Goal: Task Accomplishment & Management: Manage account settings

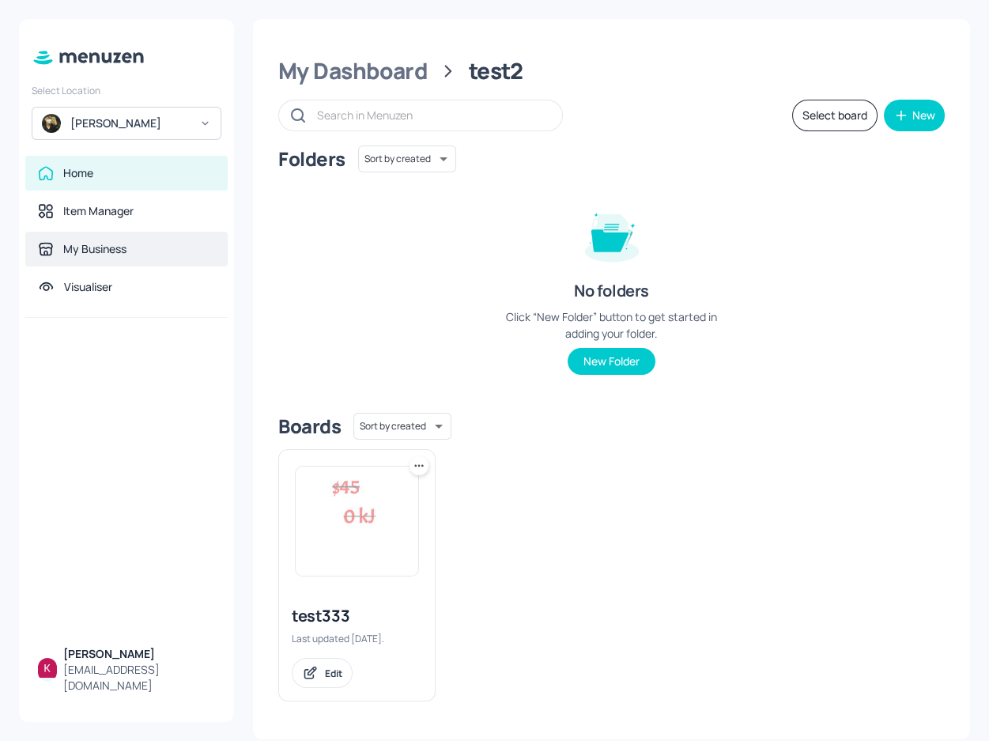
click at [123, 255] on div "My Business" at bounding box center [94, 249] width 63 height 16
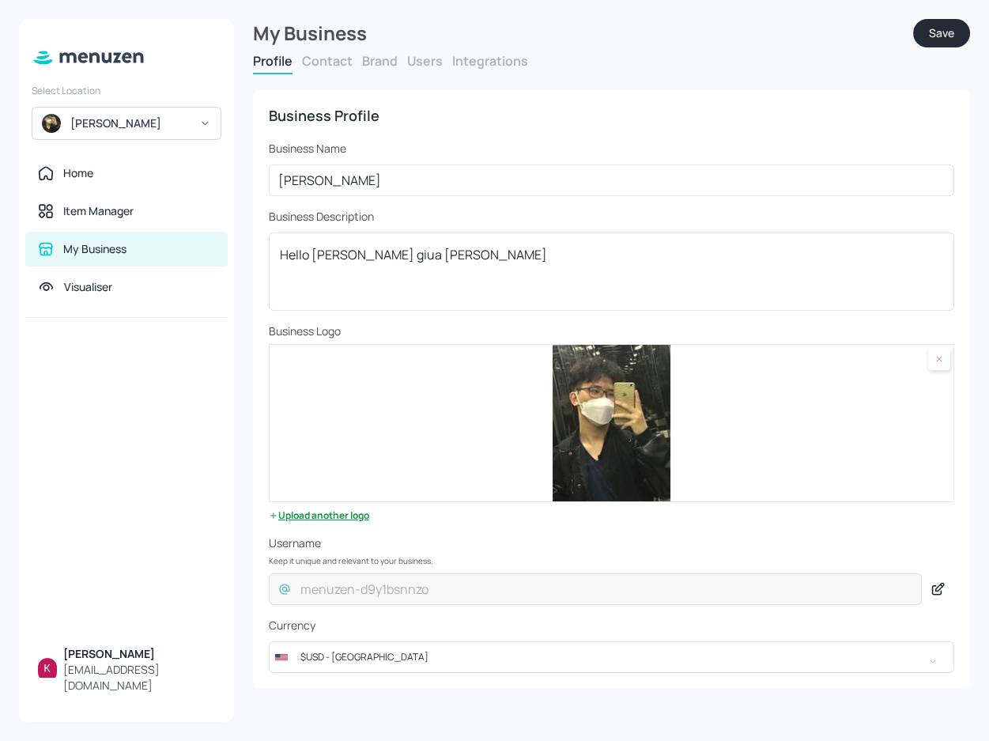
click at [428, 62] on button "Users" at bounding box center [425, 60] width 36 height 17
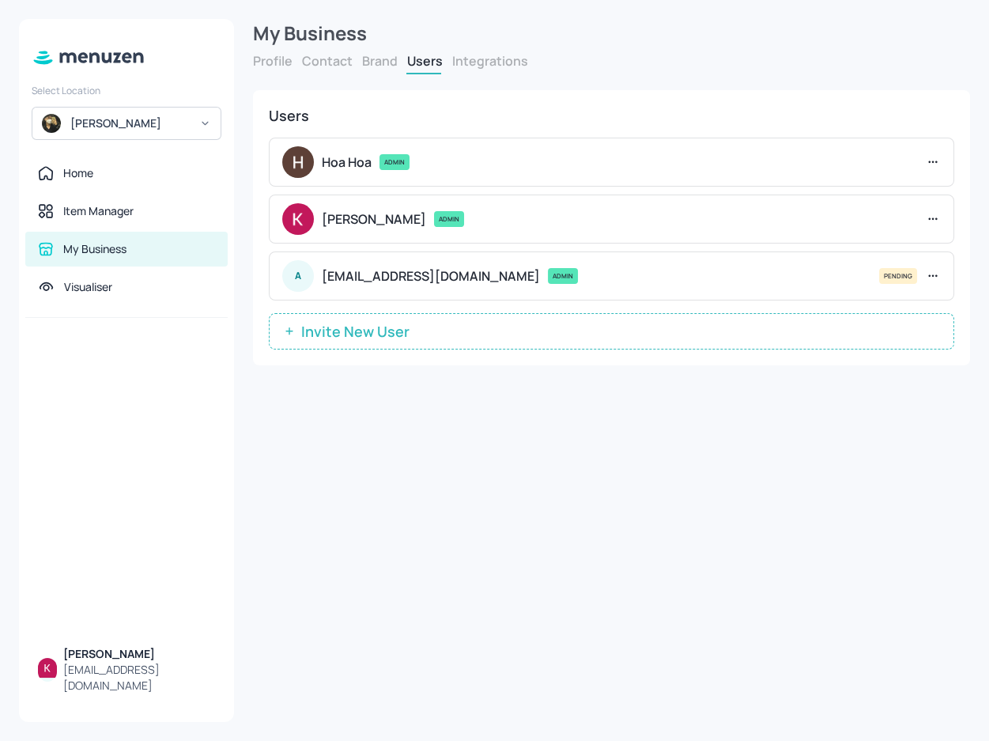
click at [938, 161] on icon at bounding box center [933, 162] width 16 height 16
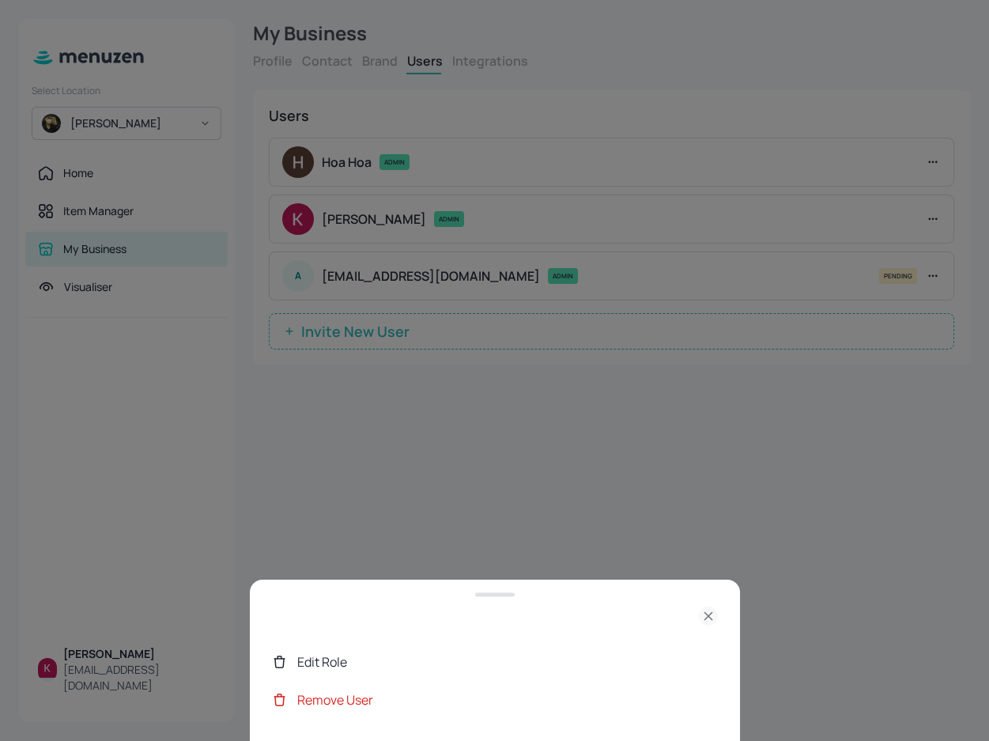
drag, startPoint x: 924, startPoint y: 442, endPoint x: 935, endPoint y: 420, distance: 24.4
click at [925, 442] on div at bounding box center [494, 370] width 989 height 741
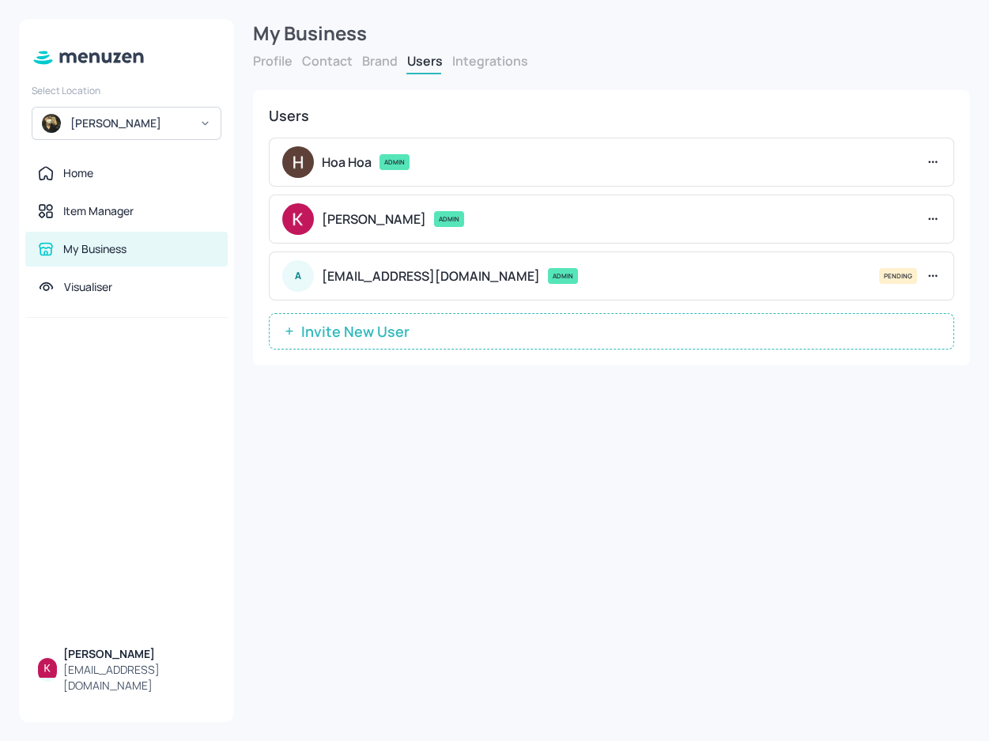
click at [930, 278] on icon at bounding box center [933, 276] width 16 height 16
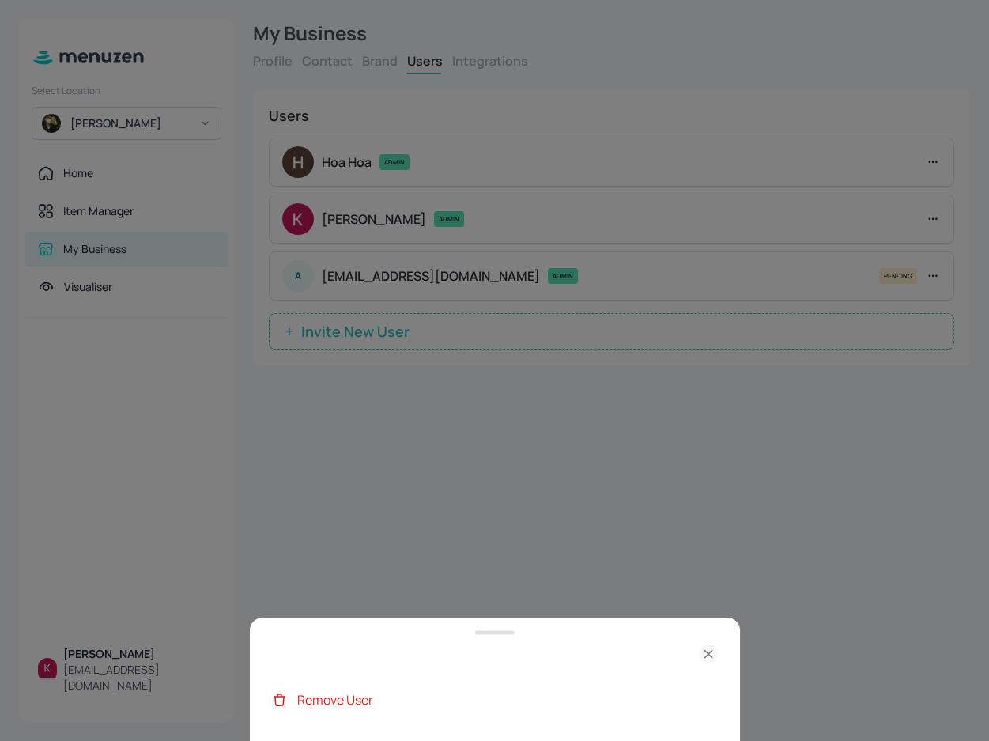
click at [438, 683] on div "Remove User" at bounding box center [495, 700] width 446 height 38
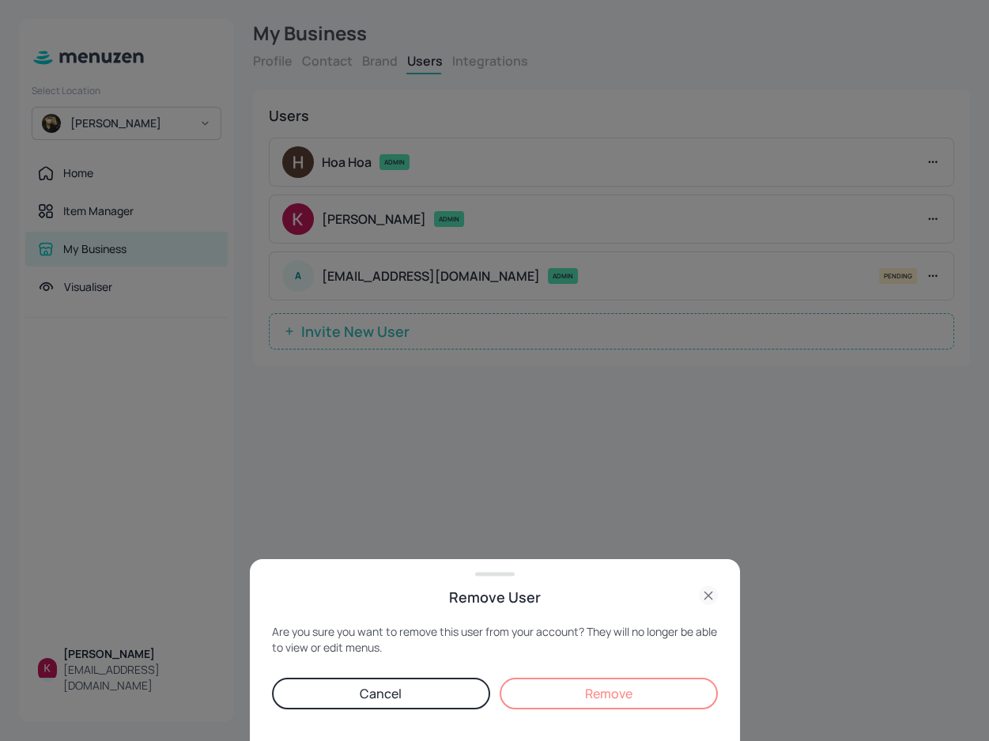
click at [614, 700] on button "Remove" at bounding box center [609, 694] width 218 height 32
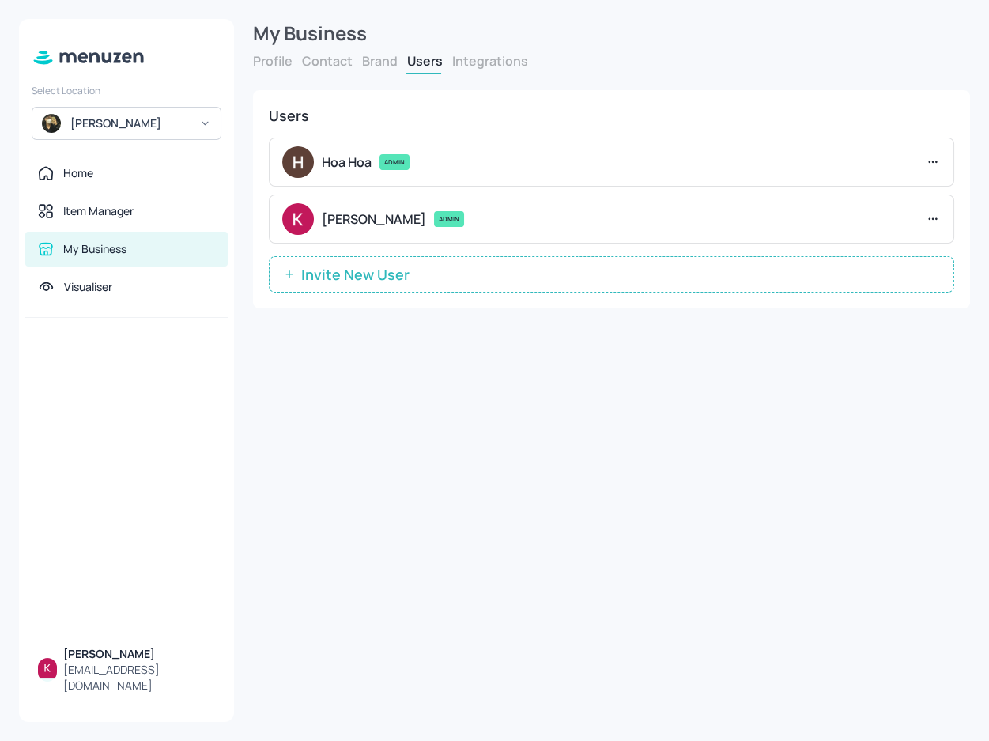
click at [459, 277] on button "Invite New User" at bounding box center [612, 274] width 686 height 36
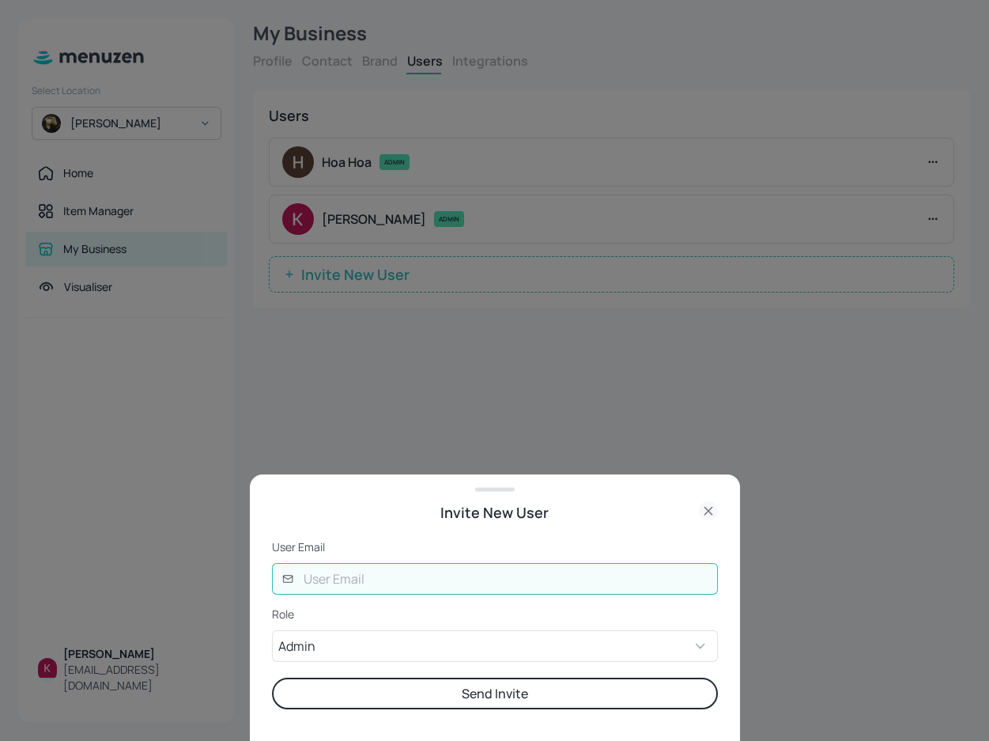
click at [399, 572] on input "text" at bounding box center [506, 579] width 424 height 32
type input "anhchang1412@gmail.com"
click at [368, 687] on button "Send Invite" at bounding box center [495, 694] width 446 height 32
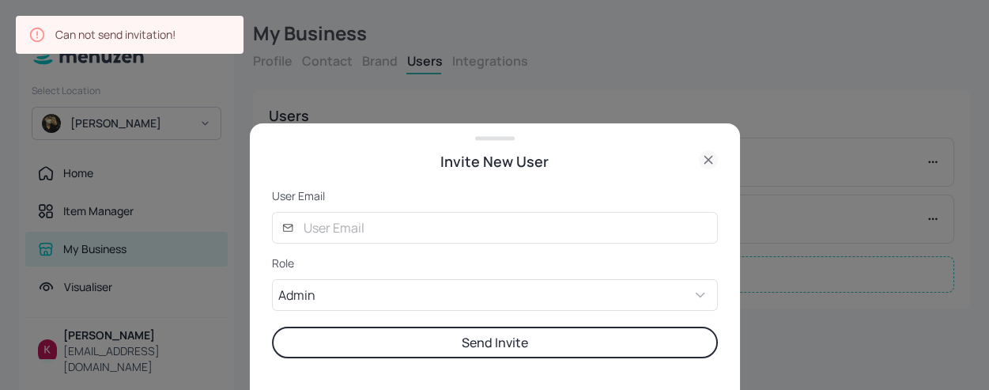
click at [420, 345] on button "Send Invite" at bounding box center [495, 343] width 446 height 32
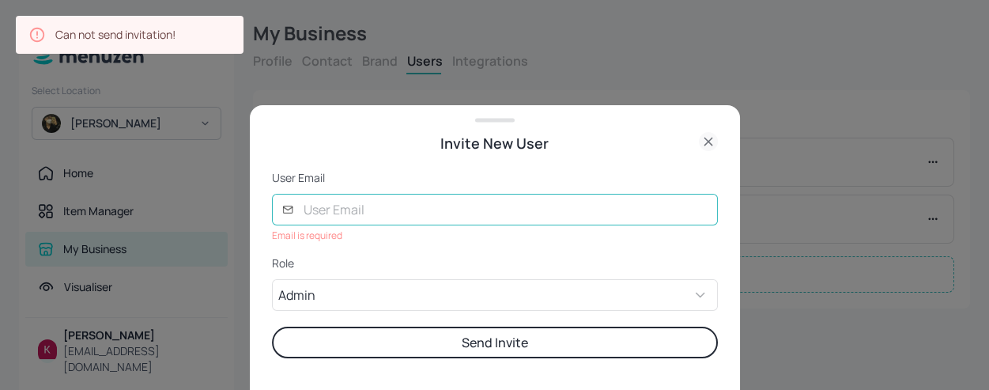
click at [381, 221] on input "text" at bounding box center [506, 210] width 424 height 32
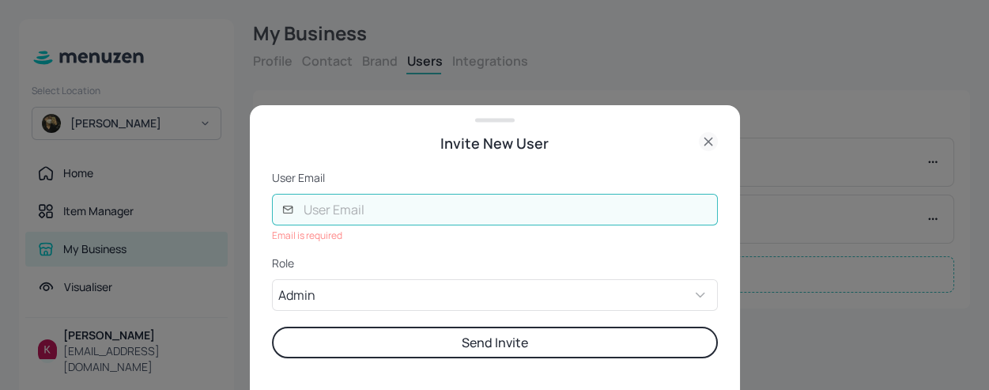
type input "anhchang1412@gmail.com"
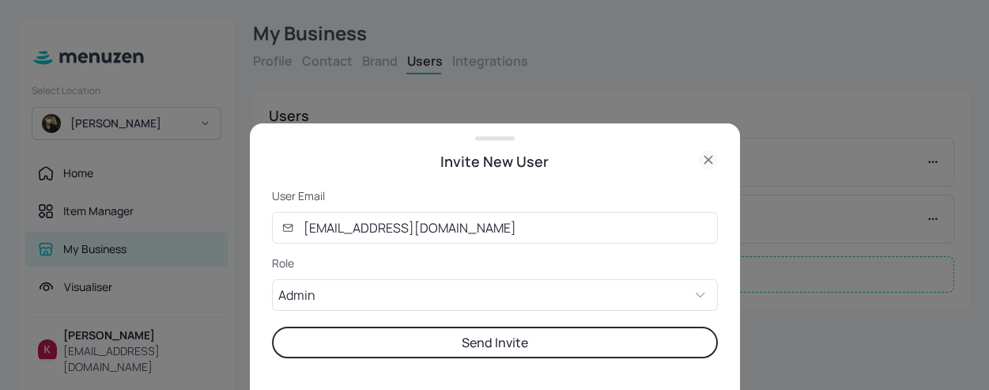
click at [367, 342] on button "Send Invite" at bounding box center [495, 343] width 446 height 32
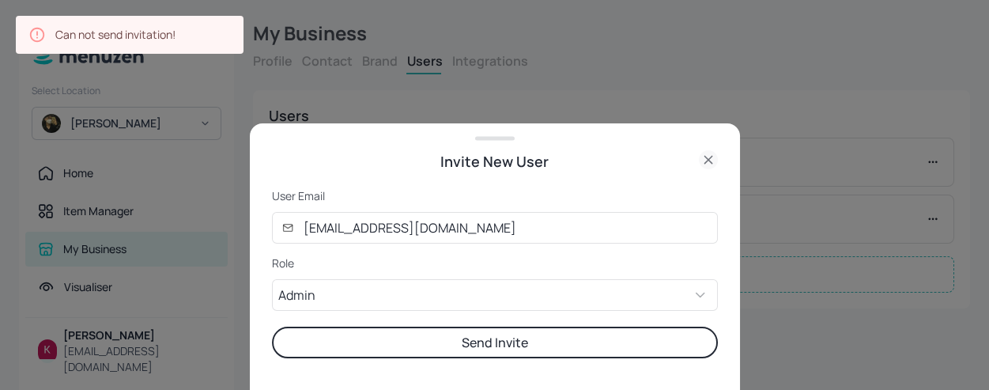
click at [377, 338] on button "Send Invite" at bounding box center [495, 343] width 446 height 32
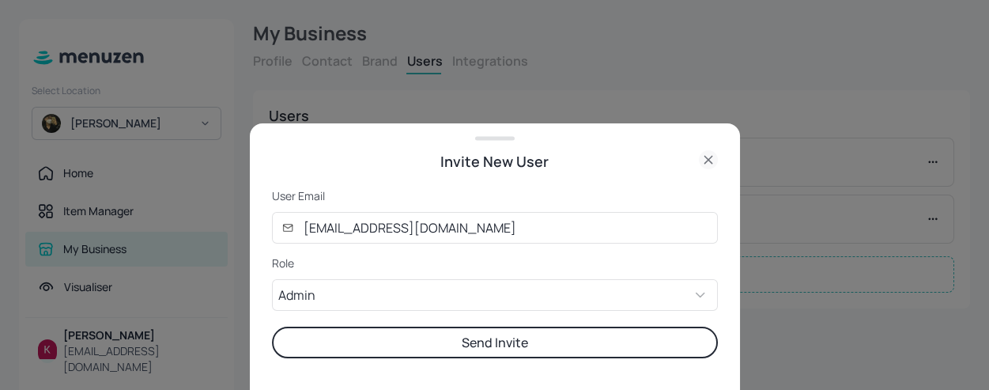
click at [392, 343] on button "Send Invite" at bounding box center [495, 343] width 446 height 32
click at [827, 278] on div at bounding box center [494, 195] width 989 height 390
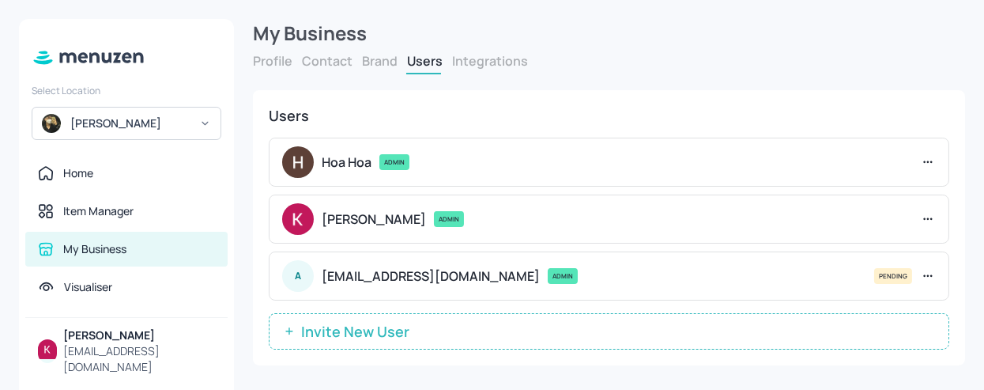
click at [928, 273] on icon at bounding box center [928, 276] width 16 height 16
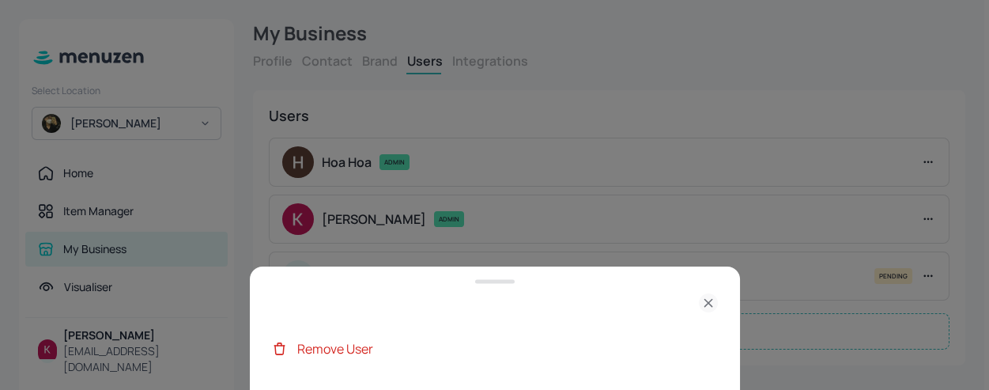
click at [368, 350] on div "Remove User" at bounding box center [507, 348] width 421 height 19
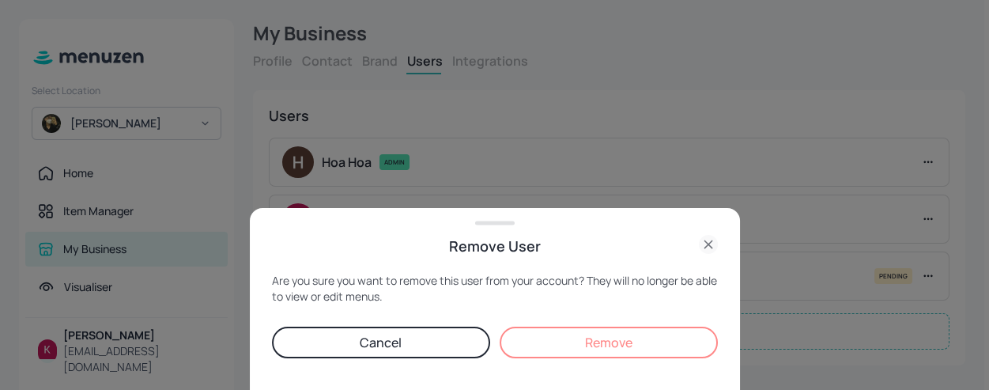
click at [590, 343] on button "Remove" at bounding box center [609, 343] width 218 height 32
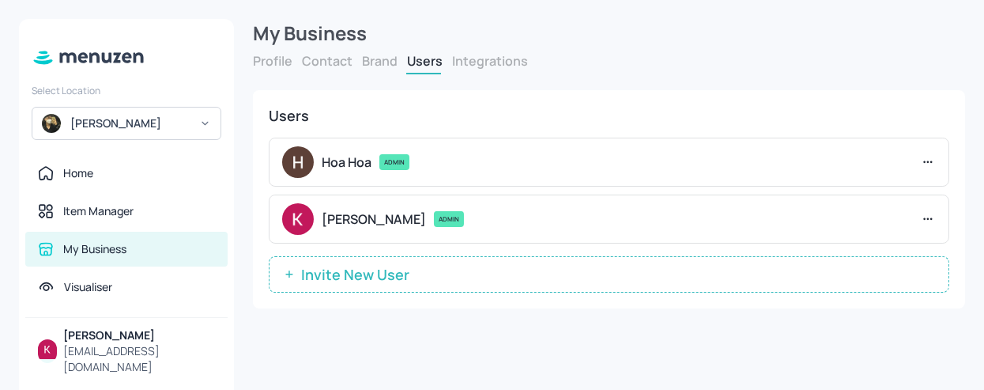
click at [344, 269] on span "Invite New User" at bounding box center [355, 274] width 124 height 16
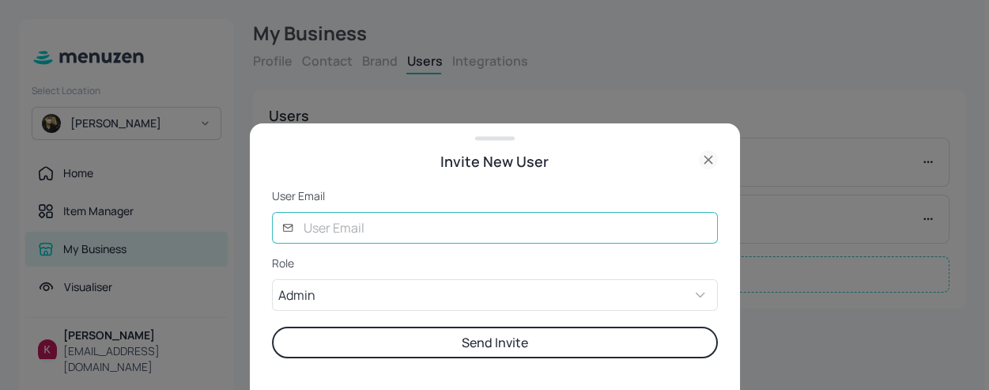
click at [389, 231] on input "text" at bounding box center [506, 228] width 424 height 32
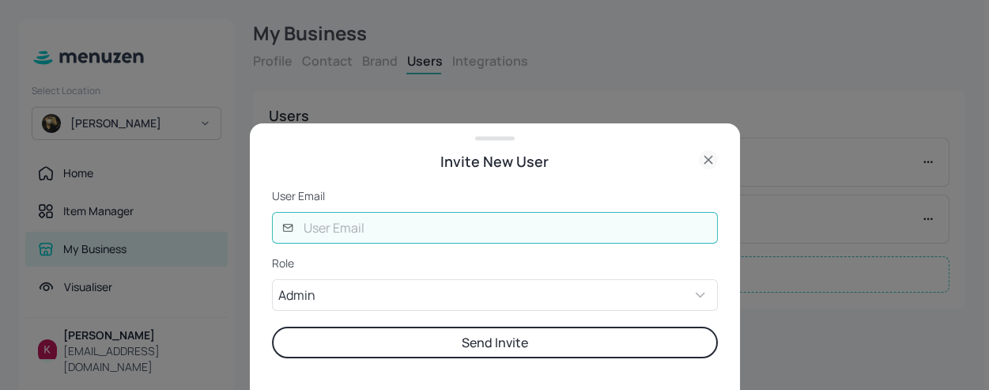
type input "anhchang1412@gmail.com"
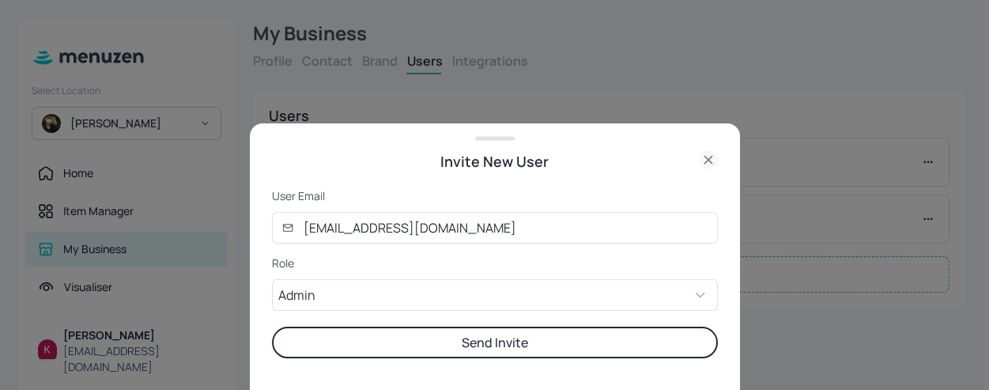
click at [469, 349] on button "Send Invite" at bounding box center [495, 343] width 446 height 32
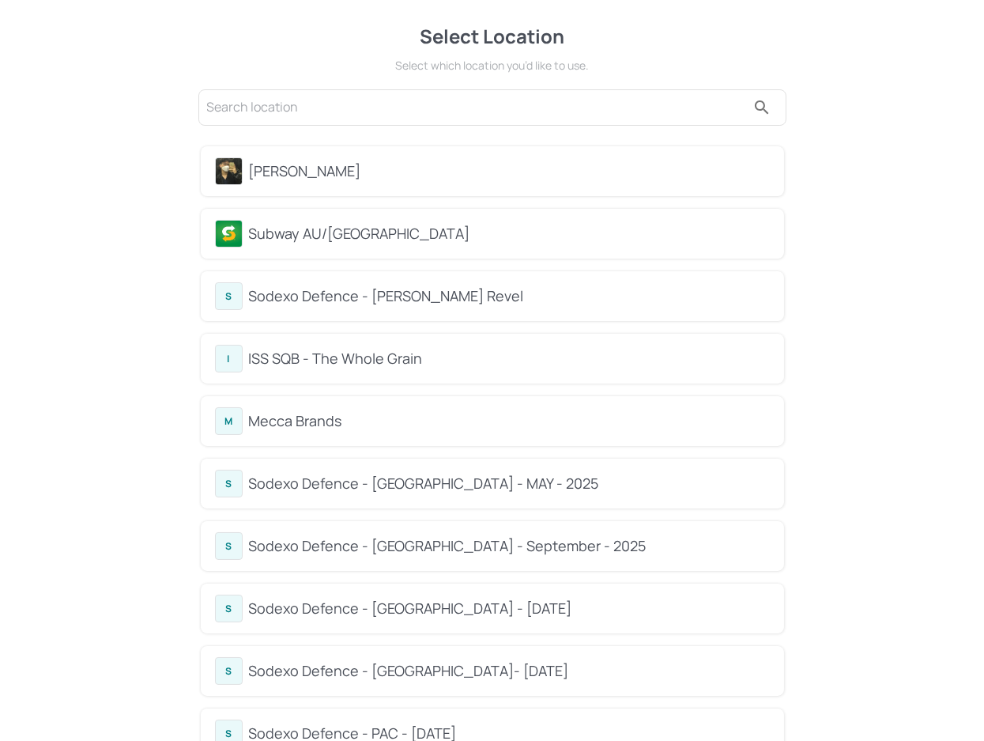
click at [311, 235] on div "Subway AU/[GEOGRAPHIC_DATA]" at bounding box center [509, 233] width 521 height 21
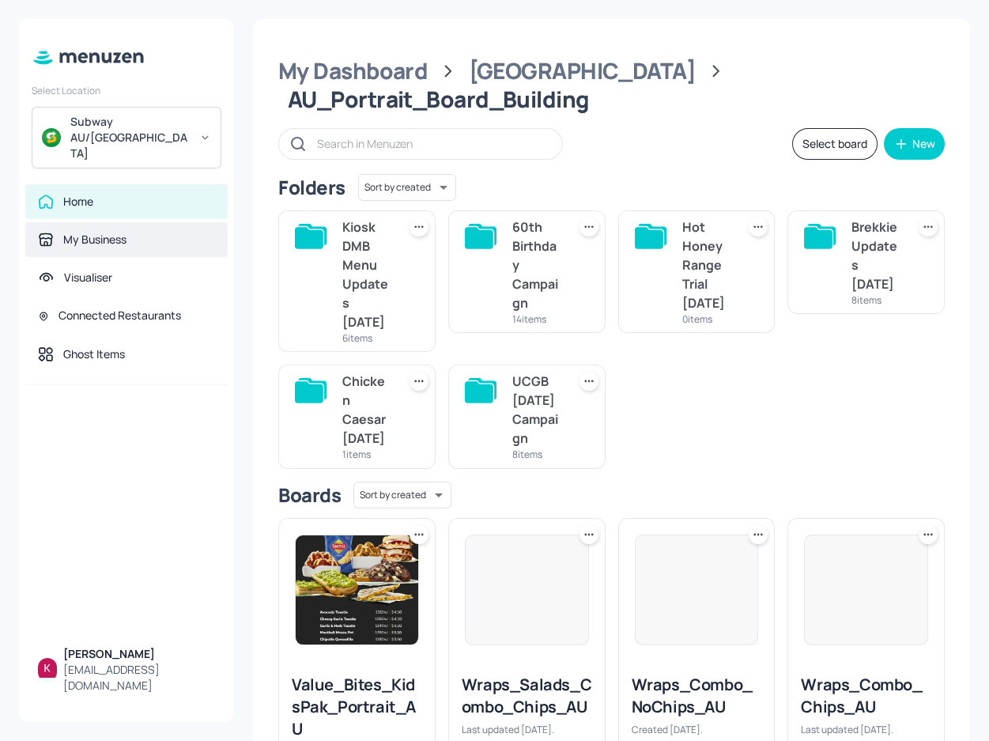
click at [128, 222] on div "My Business" at bounding box center [126, 239] width 202 height 35
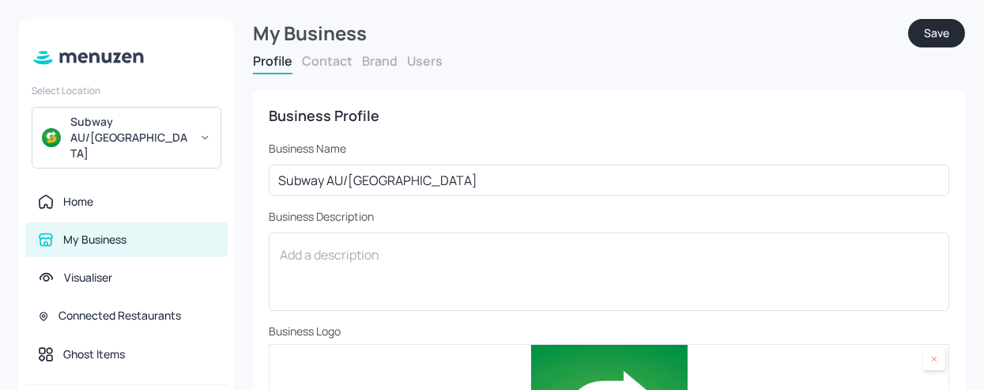
click at [372, 63] on button "Brand" at bounding box center [380, 60] width 36 height 17
